Goal: Information Seeking & Learning: Learn about a topic

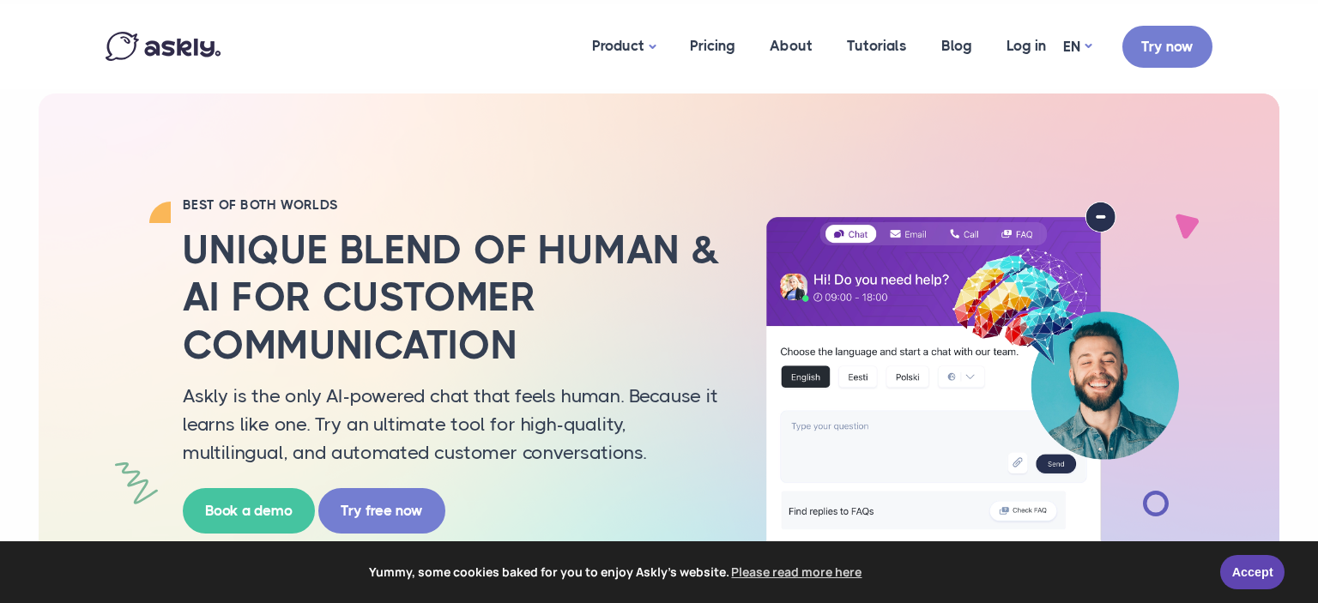
click at [180, 50] on img at bounding box center [163, 46] width 115 height 29
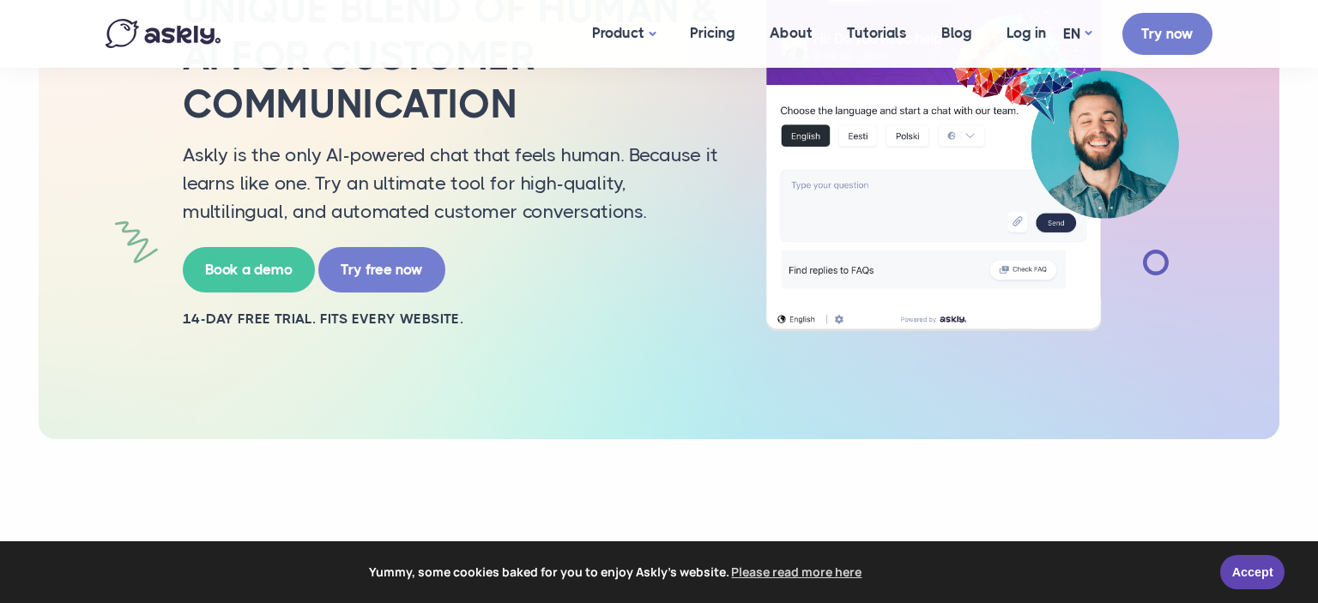
scroll to position [483, 0]
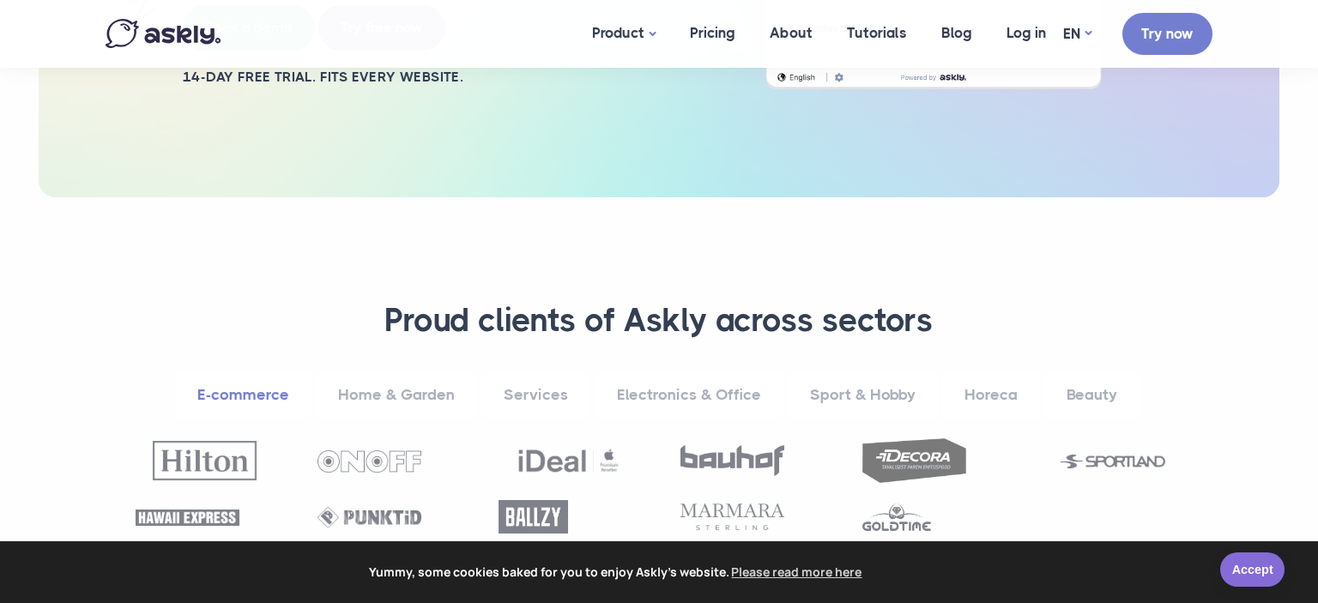
click at [1275, 576] on link "Accept" at bounding box center [1252, 570] width 64 height 34
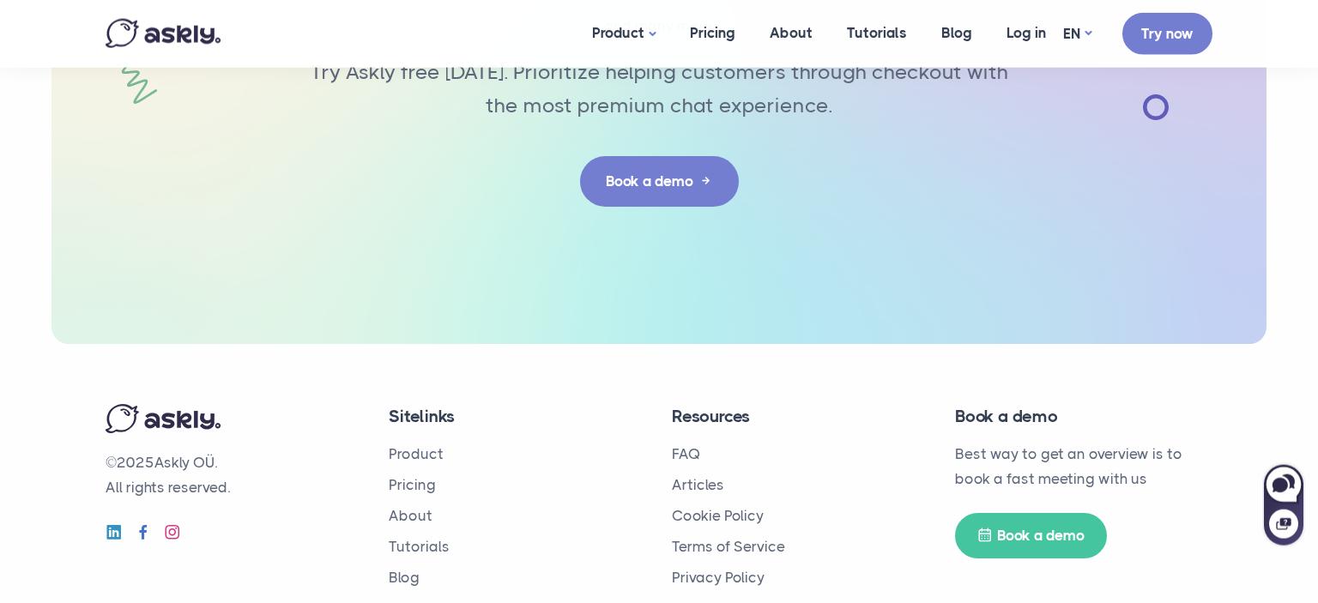
scroll to position [5666, 0]
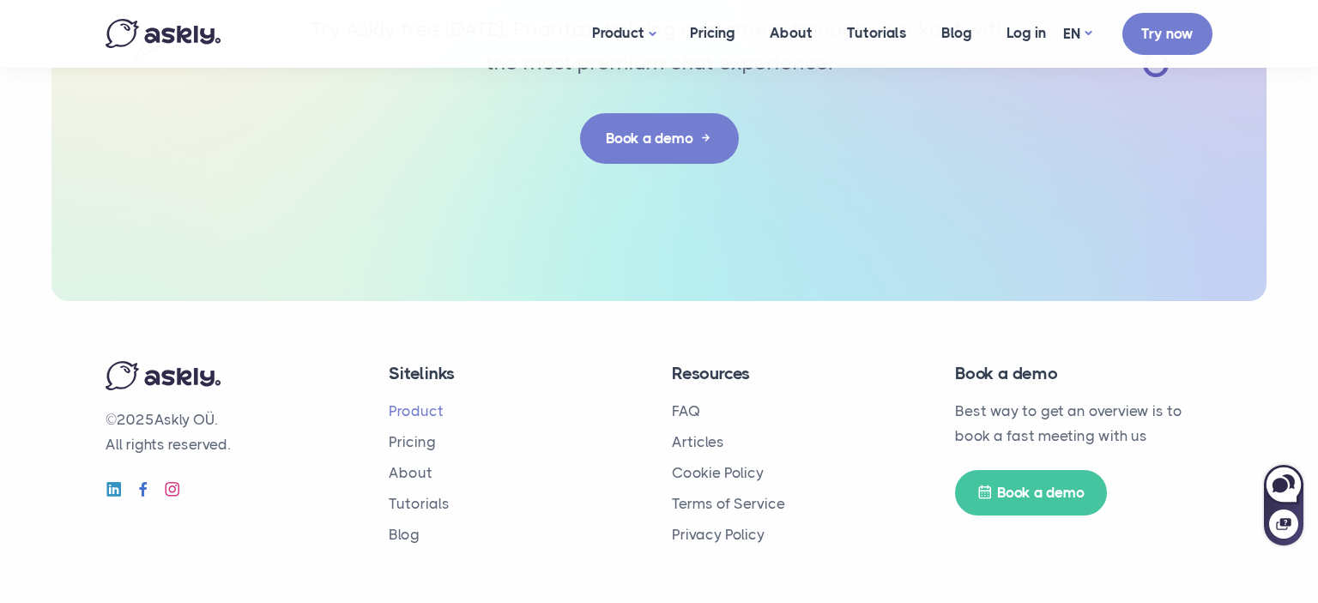
click at [423, 410] on link "Product" at bounding box center [416, 410] width 55 height 17
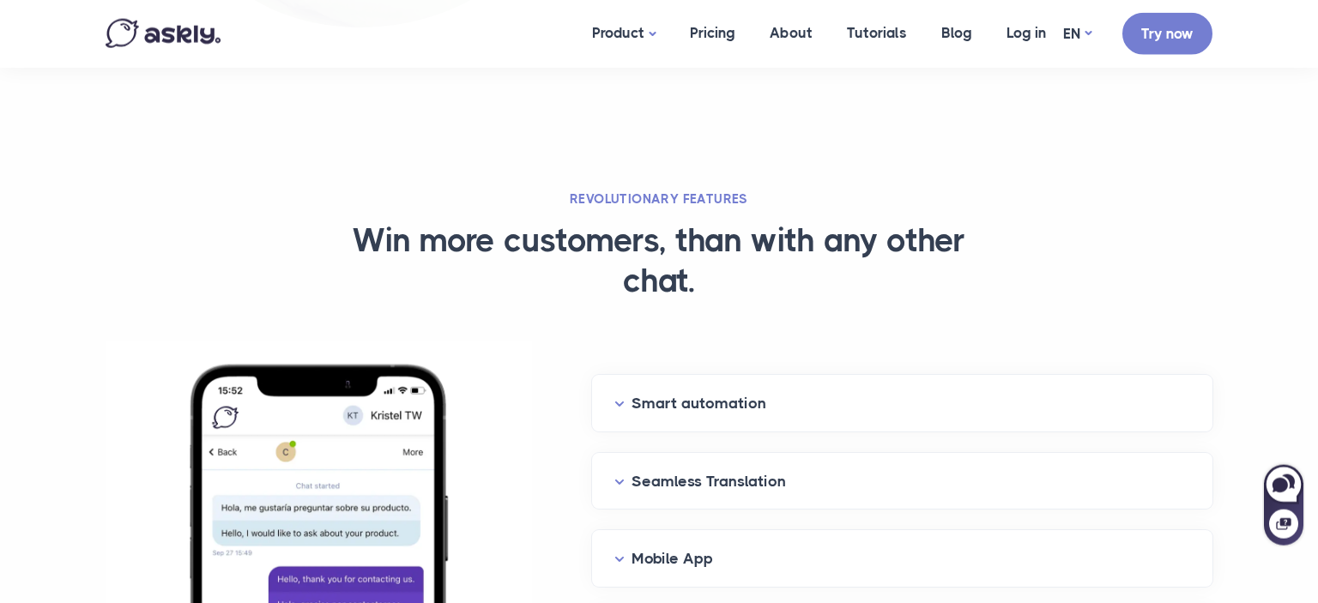
scroll to position [1812, 0]
